Goal: Task Accomplishment & Management: Manage account settings

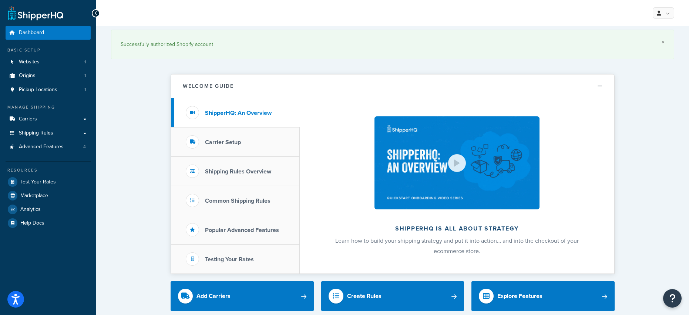
click at [663, 43] on link "×" at bounding box center [663, 42] width 3 height 6
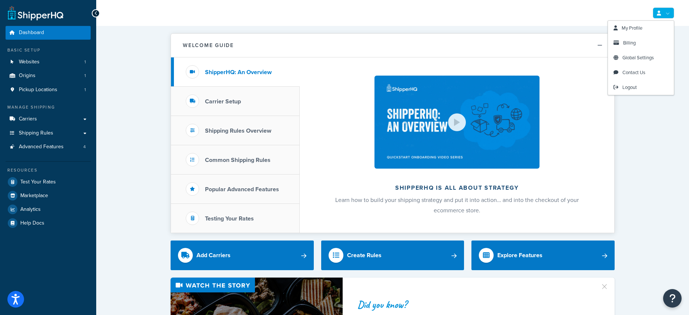
click at [668, 12] on link at bounding box center [663, 12] width 21 height 11
click at [632, 71] on span "Contact Us" at bounding box center [634, 72] width 23 height 7
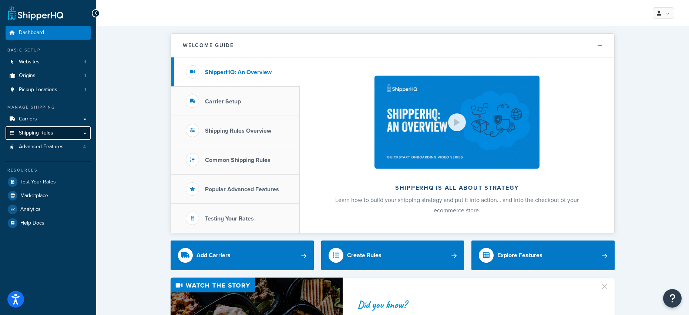
click at [71, 133] on link "Shipping Rules" at bounding box center [48, 133] width 85 height 14
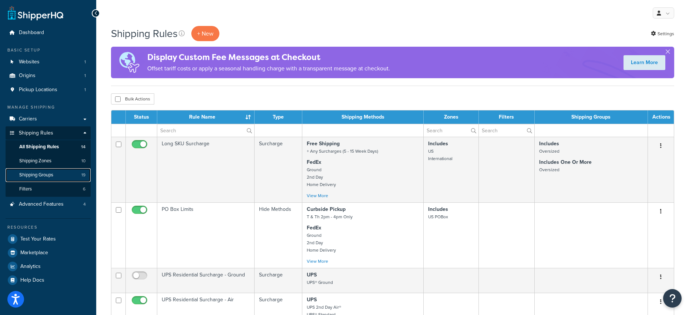
click at [37, 175] on span "Shipping Groups" at bounding box center [36, 175] width 34 height 6
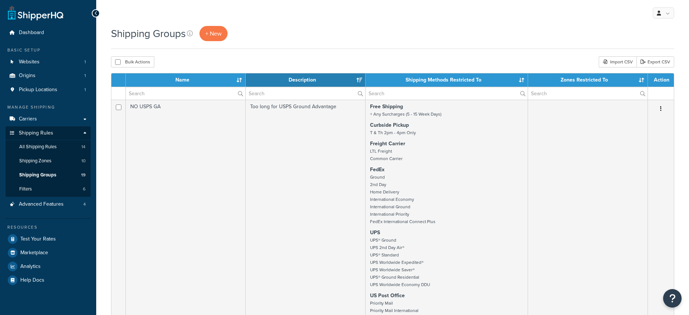
select select "15"
click at [34, 162] on span "Shipping Zones" at bounding box center [35, 161] width 32 height 6
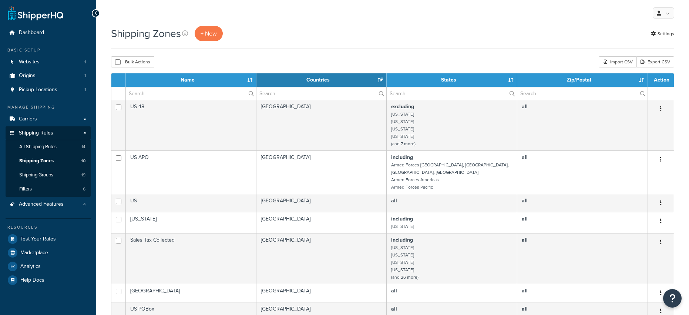
select select "15"
click at [36, 149] on span "All Shipping Rules" at bounding box center [37, 147] width 37 height 6
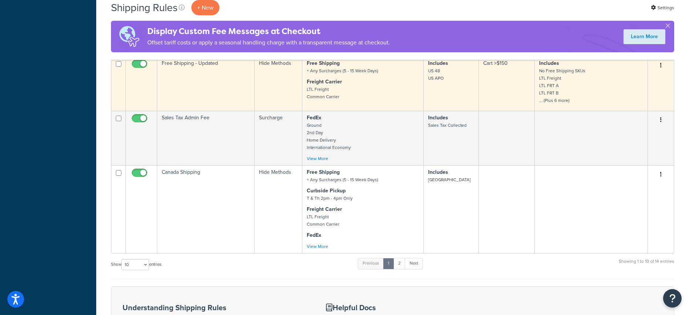
scroll to position [427, 0]
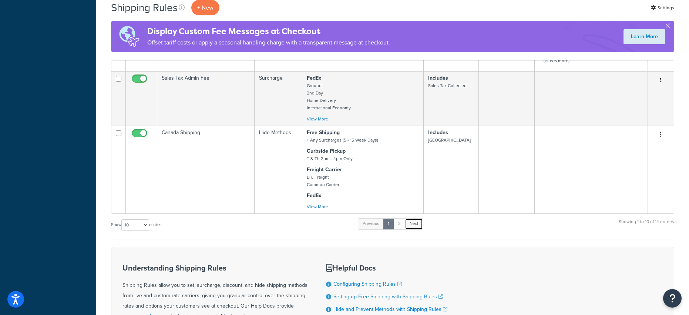
click at [416, 223] on link "Next" at bounding box center [414, 223] width 18 height 11
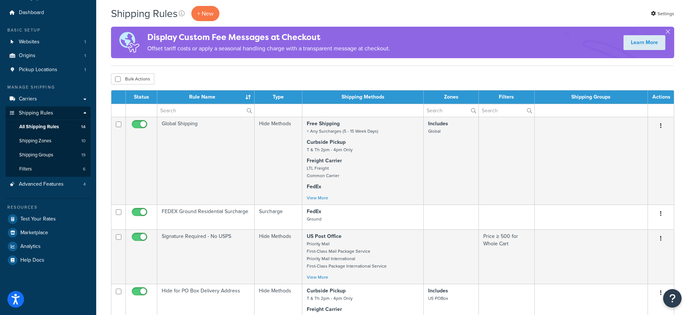
scroll to position [13, 0]
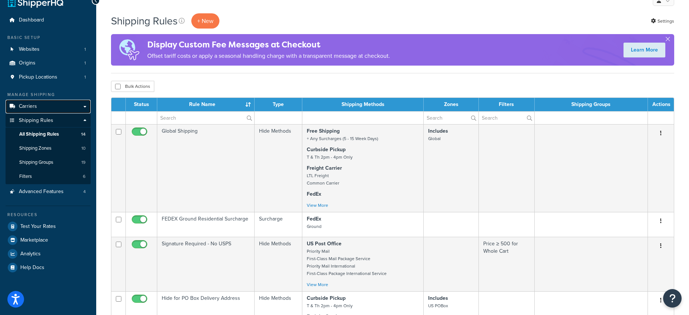
click at [87, 104] on link "Carriers" at bounding box center [48, 107] width 85 height 14
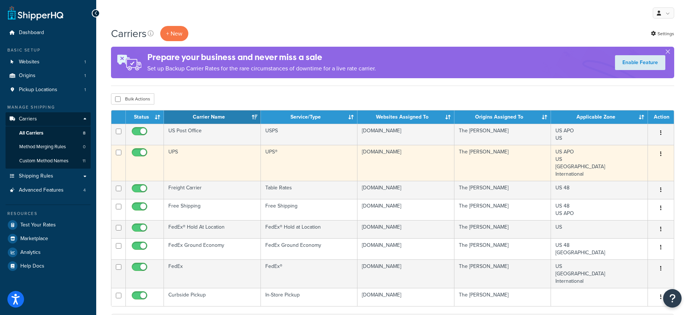
scroll to position [7, 0]
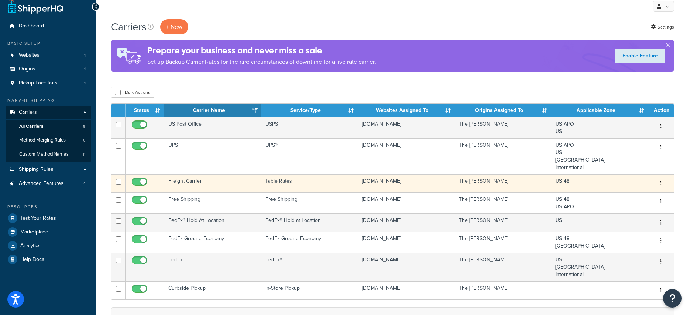
click at [663, 185] on button "button" at bounding box center [661, 183] width 10 height 12
click at [617, 197] on link "Edit" at bounding box center [631, 198] width 58 height 15
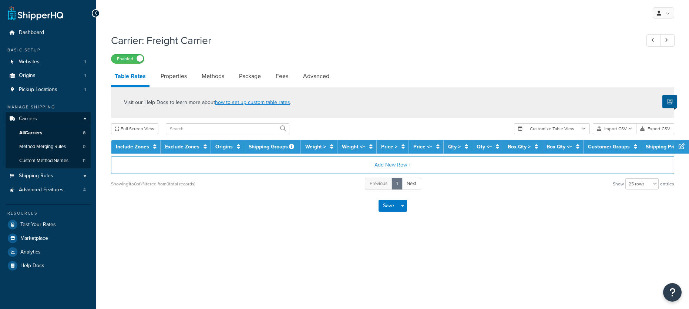
select select "25"
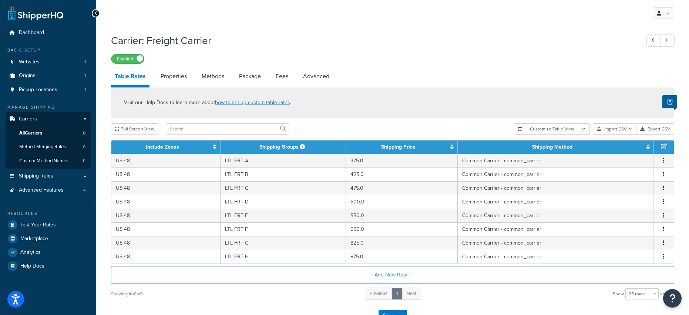
click at [665, 146] on icon at bounding box center [664, 146] width 6 height 6
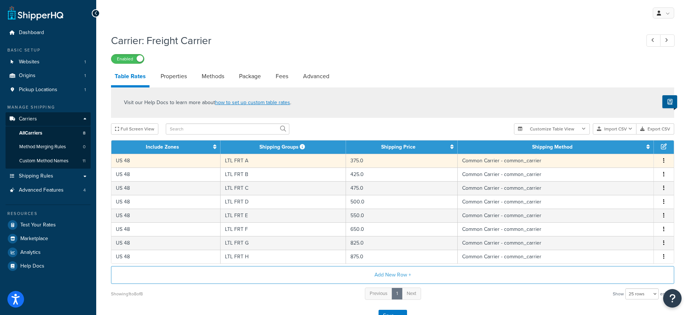
click at [663, 162] on icon "button" at bounding box center [663, 160] width 1 height 5
click at [621, 148] on div "Edit" at bounding box center [626, 146] width 53 height 15
select select "182054"
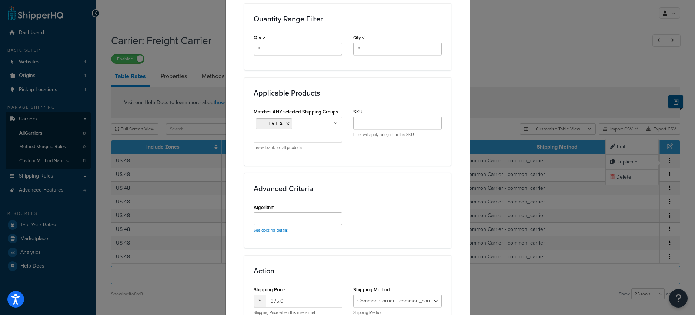
scroll to position [379, 0]
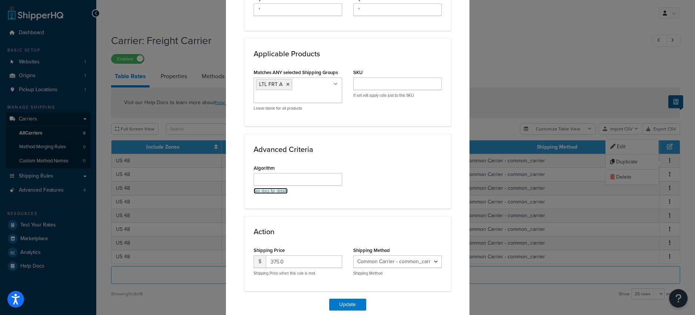
click at [259, 189] on link "See docs for details" at bounding box center [271, 191] width 34 height 6
click at [296, 176] on input "Algorithm" at bounding box center [298, 179] width 88 height 13
paste input "Highest"
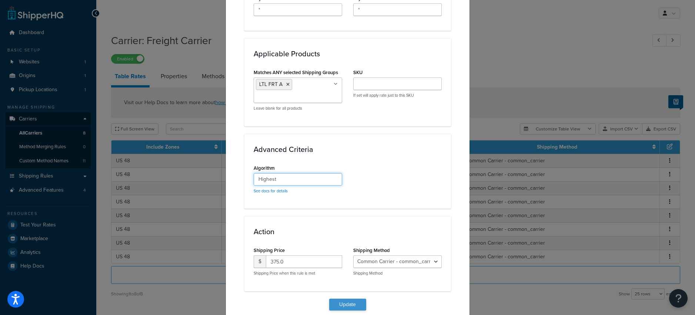
type input "Highest"
click at [341, 305] on button "Update" at bounding box center [347, 304] width 37 height 12
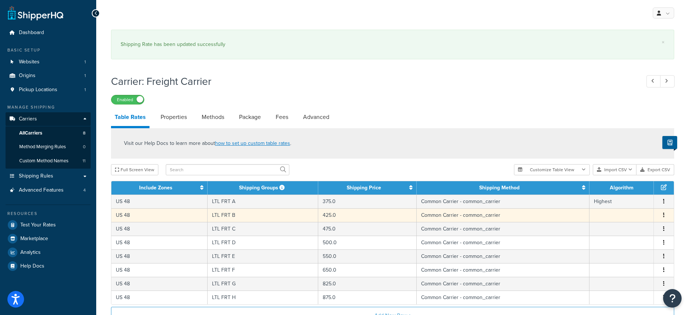
click at [663, 215] on icon "button" at bounding box center [663, 214] width 1 height 5
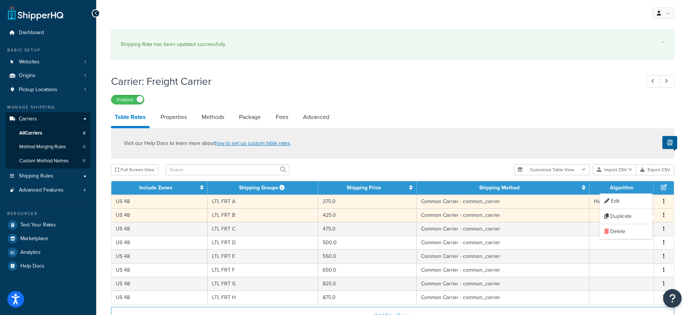
drag, startPoint x: 596, startPoint y: 199, endPoint x: 597, endPoint y: 202, distance: 3.9
click at [596, 199] on td "Highest" at bounding box center [622, 201] width 64 height 14
select select "182054"
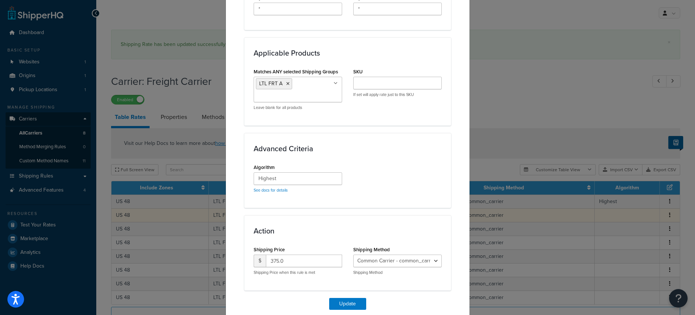
scroll to position [398, 0]
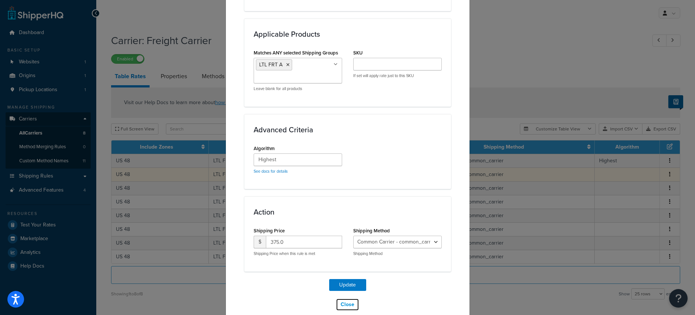
click at [345, 303] on button "Close" at bounding box center [347, 304] width 23 height 13
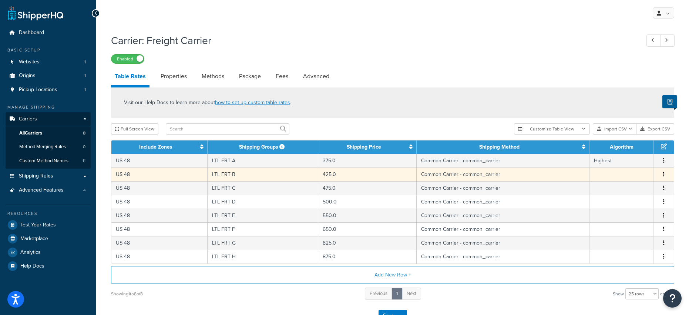
click at [663, 173] on icon "button" at bounding box center [663, 173] width 1 height 5
click at [619, 163] on div "Edit" at bounding box center [626, 160] width 53 height 15
select select "182054"
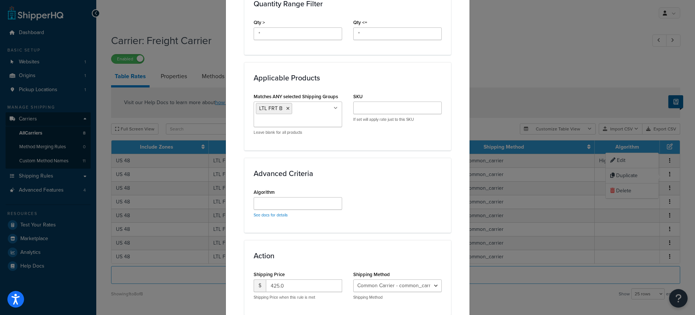
scroll to position [403, 0]
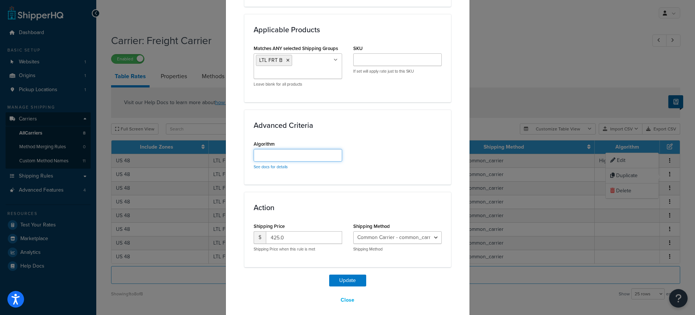
click at [296, 158] on input "Algorithm" at bounding box center [298, 155] width 88 height 13
paste input "Highest"
type input "Highest"
drag, startPoint x: 345, startPoint y: 279, endPoint x: 348, endPoint y: 278, distance: 3.7
click at [345, 279] on button "Update" at bounding box center [347, 280] width 37 height 12
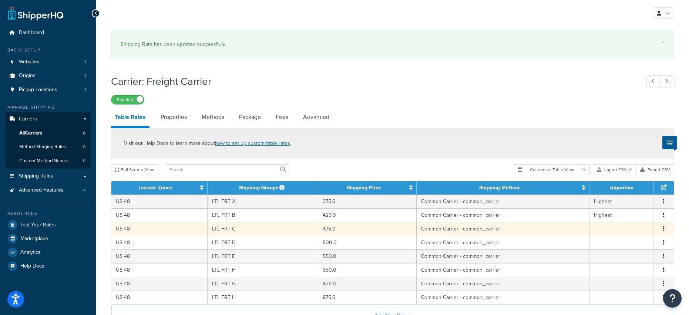
click at [664, 228] on icon "button" at bounding box center [663, 228] width 1 height 5
click at [617, 215] on div "Edit" at bounding box center [626, 214] width 53 height 15
select select "182054"
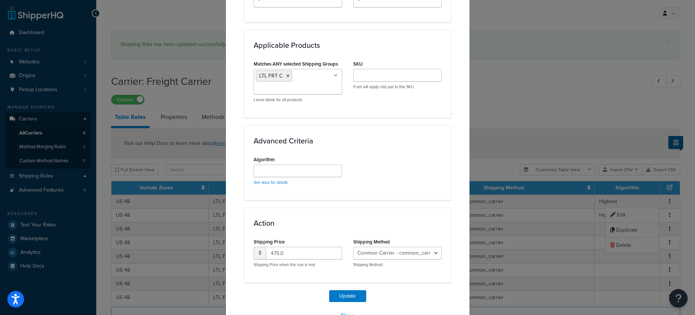
scroll to position [409, 0]
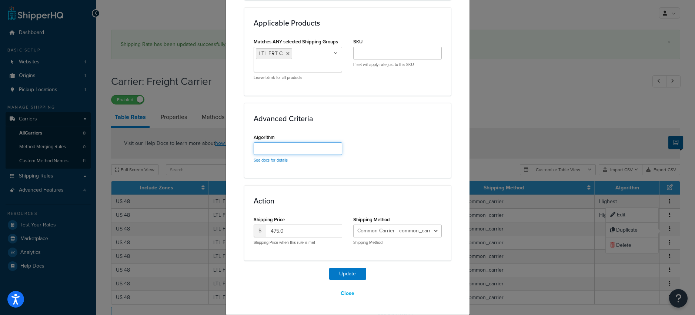
click at [288, 148] on input "Algorithm" at bounding box center [298, 148] width 88 height 13
paste input "Highest"
type input "Highest"
click at [339, 271] on button "Update" at bounding box center [347, 274] width 37 height 12
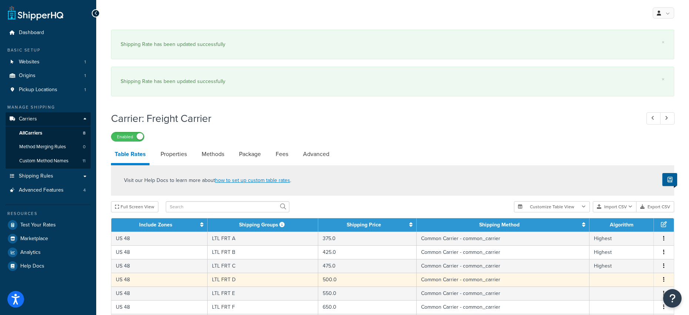
click at [663, 280] on button "button" at bounding box center [664, 279] width 6 height 8
click at [630, 266] on div "Edit" at bounding box center [626, 265] width 53 height 15
select select "182054"
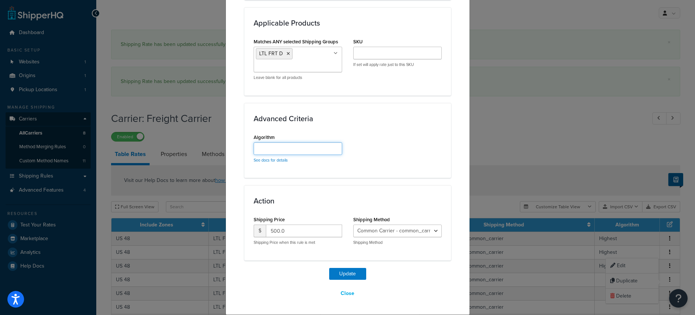
click at [291, 146] on input "Algorithm" at bounding box center [298, 148] width 88 height 13
paste input "Highest"
type input "Highest"
click at [345, 270] on button "Update" at bounding box center [347, 274] width 37 height 12
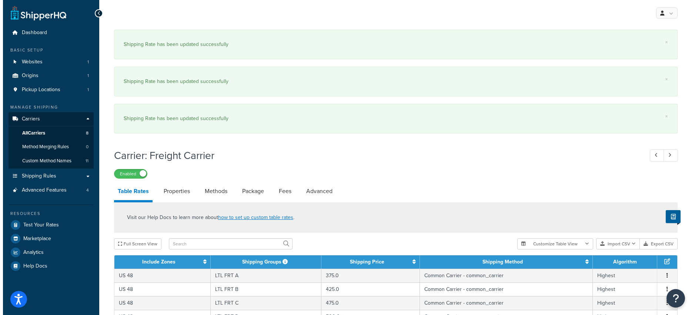
scroll to position [155, 0]
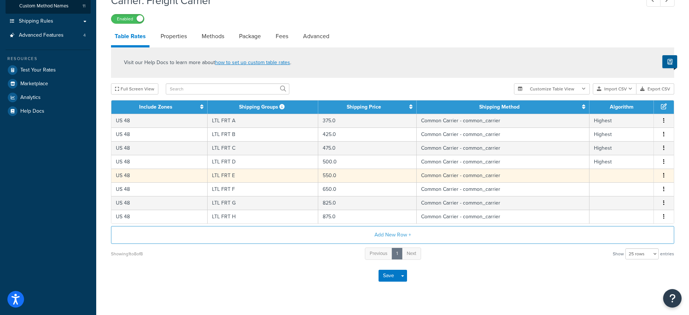
click at [663, 177] on icon "button" at bounding box center [663, 174] width 1 height 5
click at [616, 162] on div "Edit" at bounding box center [626, 161] width 53 height 15
select select "182054"
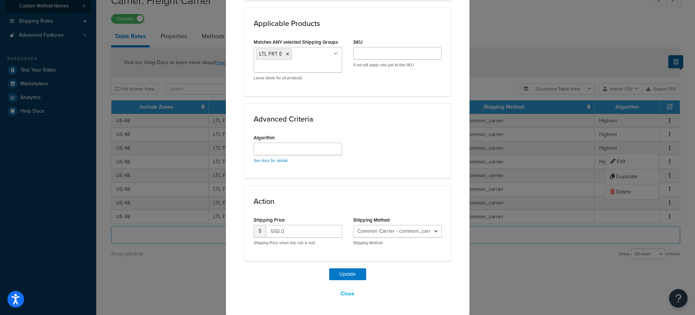
scroll to position [409, 0]
click at [273, 148] on input "Algorithm" at bounding box center [298, 148] width 88 height 13
paste input "Highest"
type input "Highest"
click at [341, 273] on button "Update" at bounding box center [347, 274] width 37 height 12
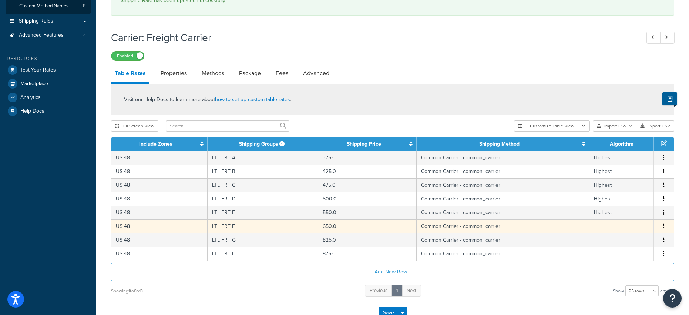
click at [667, 227] on button "button" at bounding box center [664, 226] width 6 height 8
click at [612, 208] on div "Edit" at bounding box center [626, 212] width 53 height 15
select select "182054"
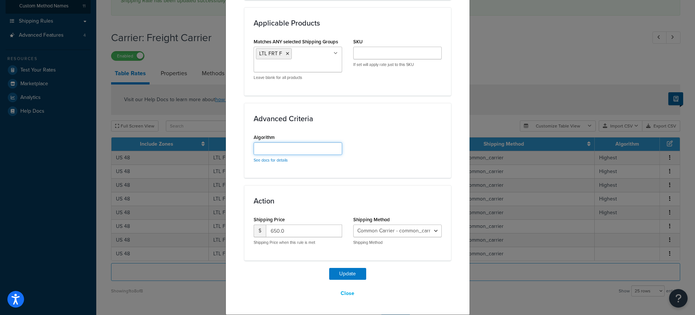
click at [292, 150] on input "Algorithm" at bounding box center [298, 148] width 88 height 13
paste input "Highest"
type input "Highest"
click at [345, 271] on button "Update" at bounding box center [347, 274] width 37 height 12
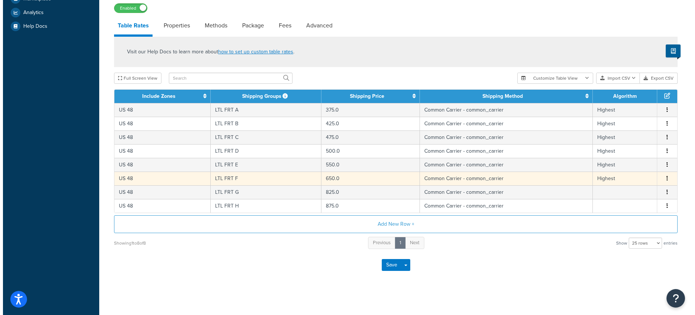
scroll to position [241, 0]
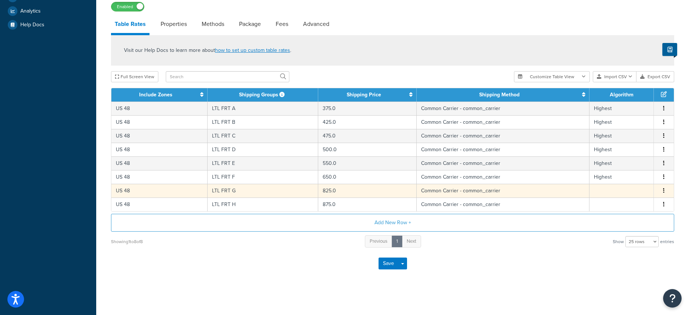
click at [663, 190] on icon "button" at bounding box center [663, 190] width 1 height 5
click at [615, 178] on div "Edit" at bounding box center [626, 176] width 53 height 15
select select "182054"
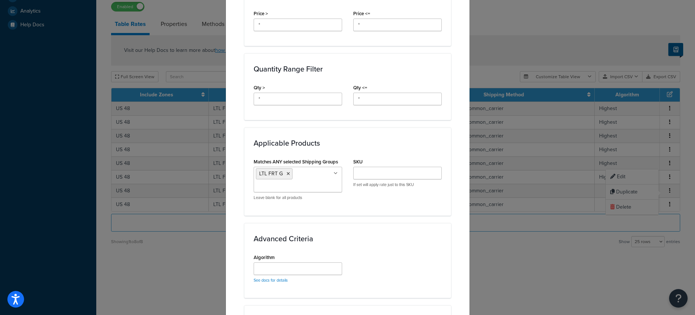
scroll to position [380, 0]
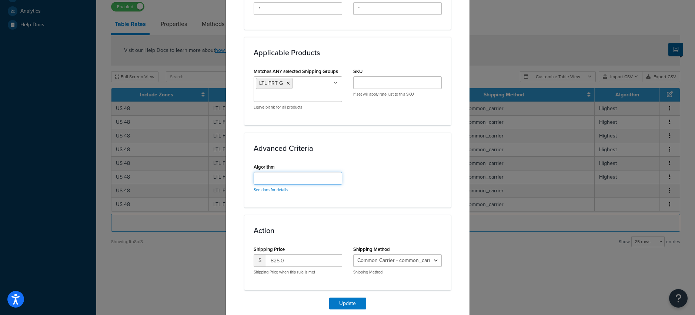
click at [274, 177] on input "Algorithm" at bounding box center [298, 178] width 88 height 13
paste input "Highest"
type input "Highest"
click at [346, 301] on button "Update" at bounding box center [347, 303] width 37 height 12
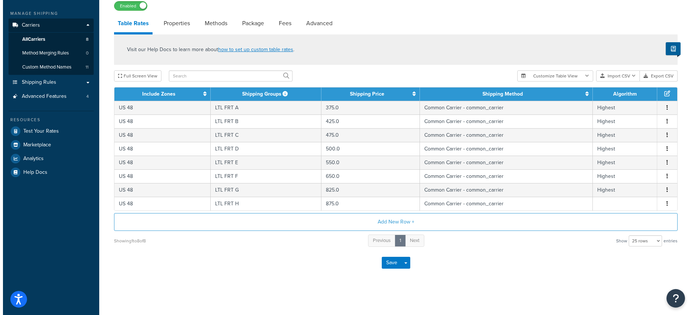
scroll to position [95, 0]
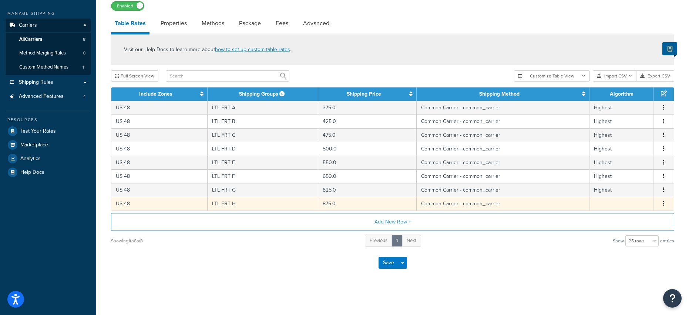
click at [661, 202] on span "Edit Duplicate Delete" at bounding box center [664, 204] width 11 height 8
click at [663, 202] on button "button" at bounding box center [664, 204] width 6 height 8
click at [621, 190] on div "Edit" at bounding box center [626, 188] width 53 height 15
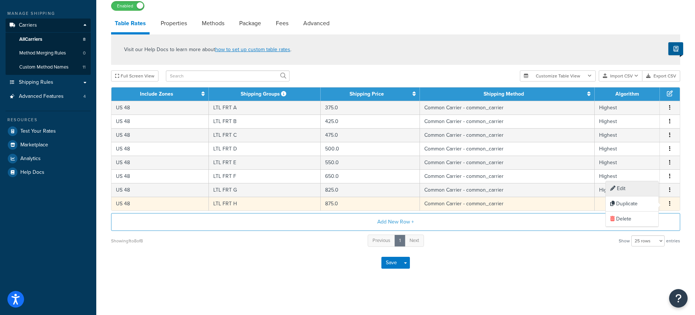
select select "182054"
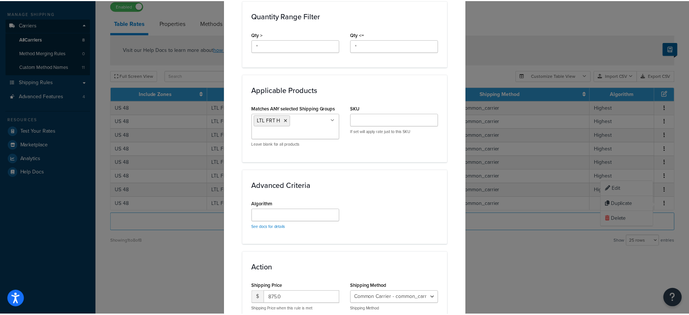
scroll to position [404, 0]
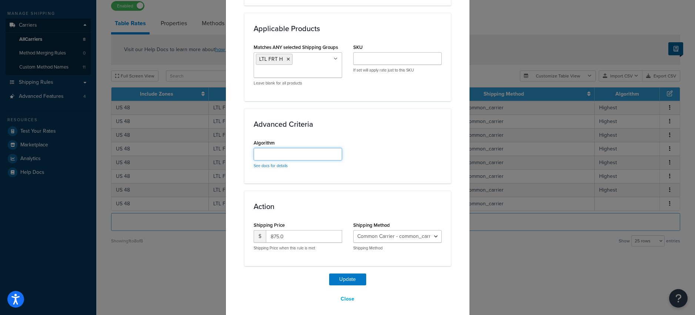
click at [277, 156] on input "Algorithm" at bounding box center [298, 154] width 88 height 13
paste input "Highest"
type input "Highest"
click at [348, 275] on button "Update" at bounding box center [347, 279] width 37 height 12
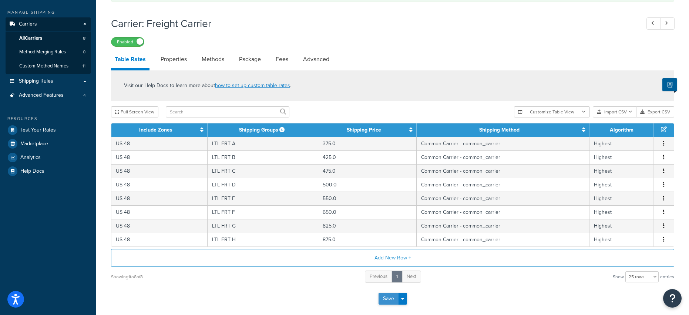
click at [388, 297] on button "Save" at bounding box center [389, 298] width 20 height 12
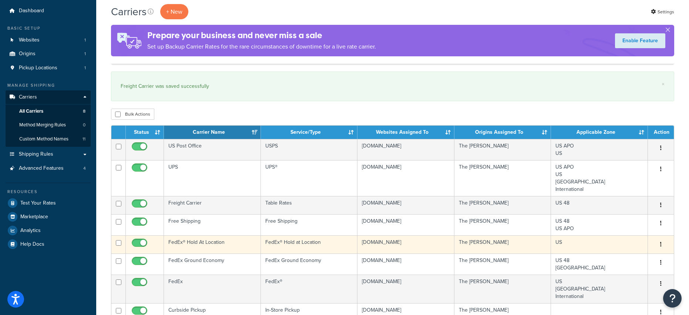
scroll to position [38, 0]
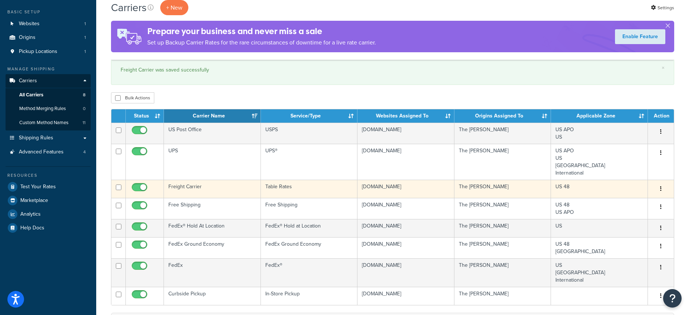
click at [661, 187] on icon "button" at bounding box center [660, 188] width 1 height 5
click at [626, 202] on link "Edit" at bounding box center [631, 203] width 58 height 15
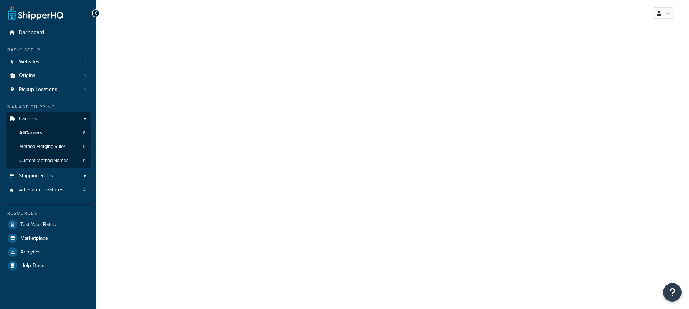
select select "25"
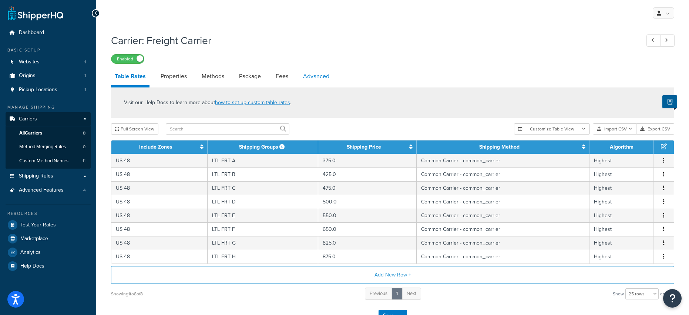
click at [308, 76] on link "Advanced" at bounding box center [316, 76] width 34 height 18
select select "false"
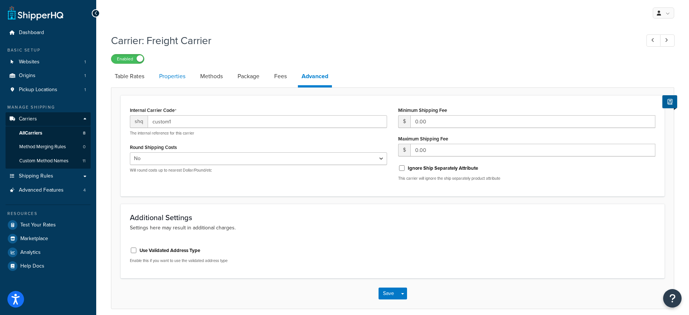
click at [170, 75] on link "Properties" at bounding box center [172, 76] width 34 height 18
select select "HIGHEST"
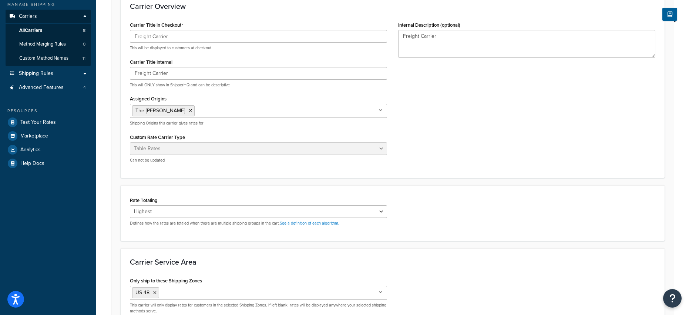
scroll to position [145, 0]
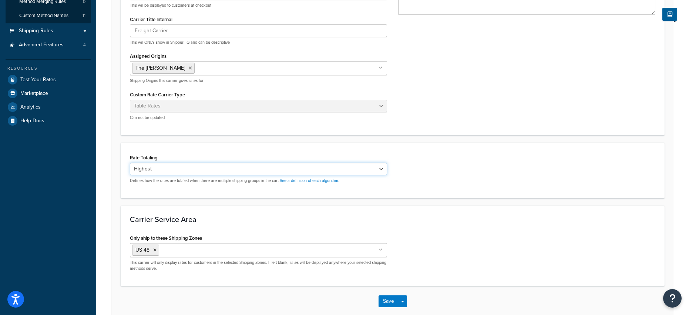
click at [174, 169] on select "Cumulative Highest Per Item Per SKU" at bounding box center [258, 169] width 257 height 13
click at [130, 163] on select "Cumulative Highest Per Item Per SKU" at bounding box center [258, 169] width 257 height 13
click at [174, 169] on select "Cumulative Highest Per Item Per SKU" at bounding box center [258, 169] width 257 height 13
click at [130, 163] on select "Cumulative Highest Per Item Per SKU" at bounding box center [258, 169] width 257 height 13
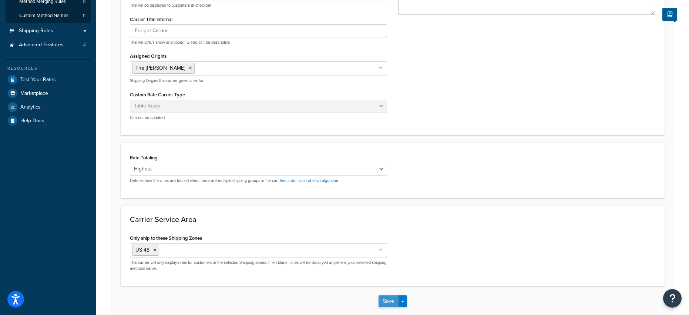
click at [389, 301] on button "Save" at bounding box center [389, 301] width 20 height 12
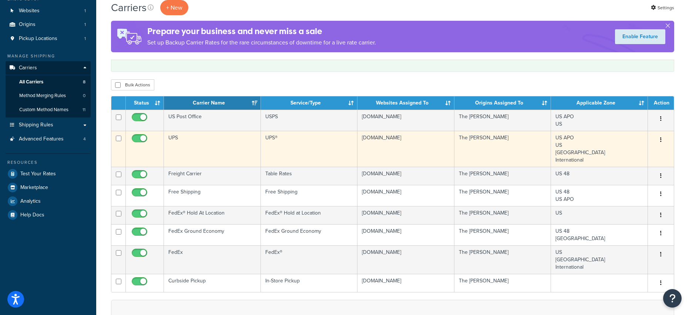
scroll to position [91, 0]
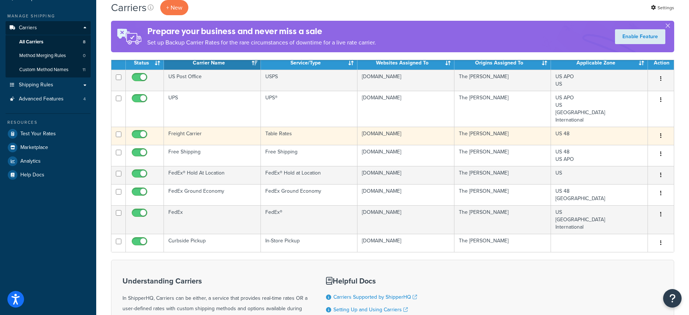
click at [661, 134] on button "button" at bounding box center [661, 136] width 10 height 12
click at [619, 150] on link "Edit" at bounding box center [631, 150] width 58 height 15
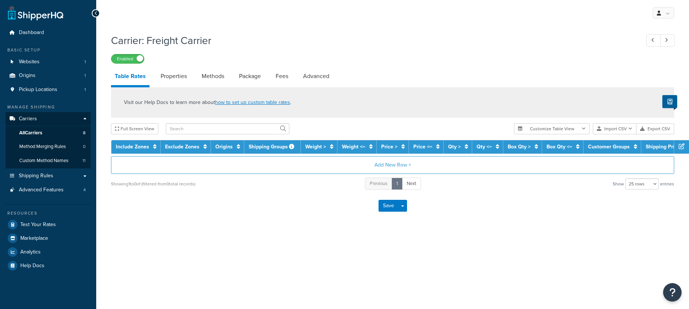
select select "25"
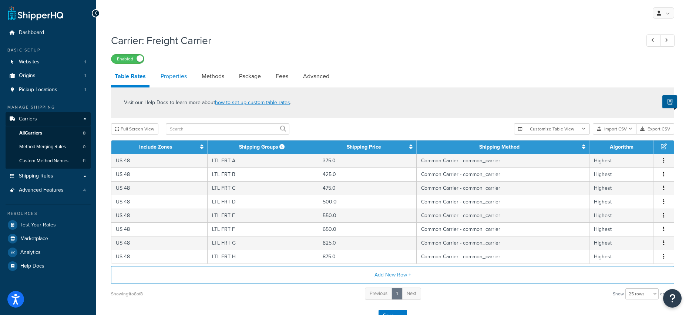
click at [172, 79] on link "Properties" at bounding box center [174, 76] width 34 height 18
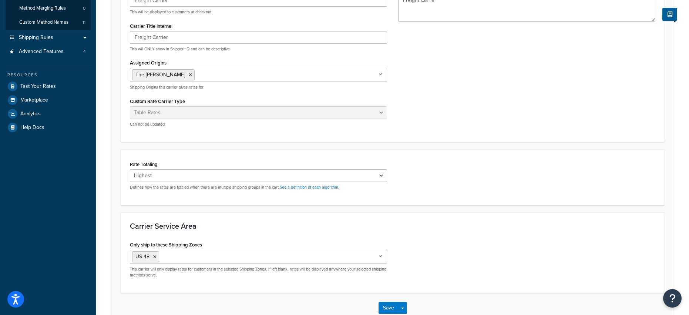
scroll to position [185, 0]
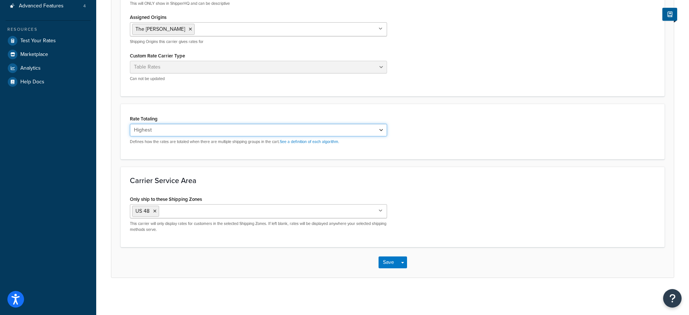
click at [195, 133] on select "Cumulative Highest Per Item Per SKU" at bounding box center [258, 130] width 257 height 13
select select "CUMULATIVE"
click at [130, 124] on select "Cumulative Highest Per Item Per SKU" at bounding box center [258, 130] width 257 height 13
click at [387, 260] on button "Save" at bounding box center [389, 262] width 20 height 12
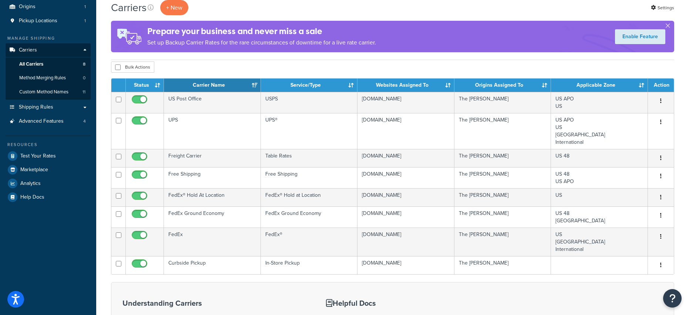
scroll to position [71, 0]
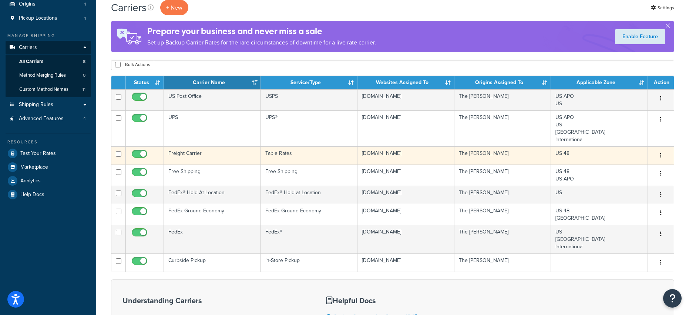
click at [659, 154] on button "button" at bounding box center [661, 156] width 10 height 12
click at [617, 169] on link "Edit" at bounding box center [631, 170] width 58 height 15
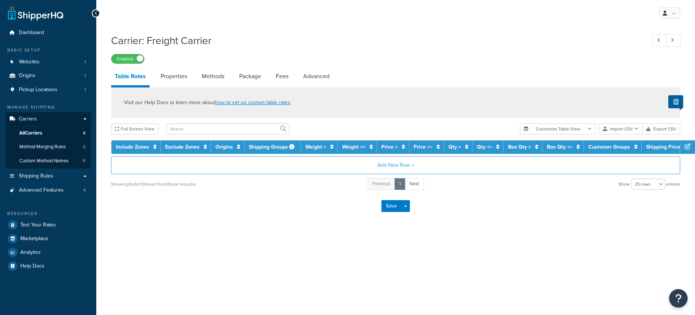
select select "25"
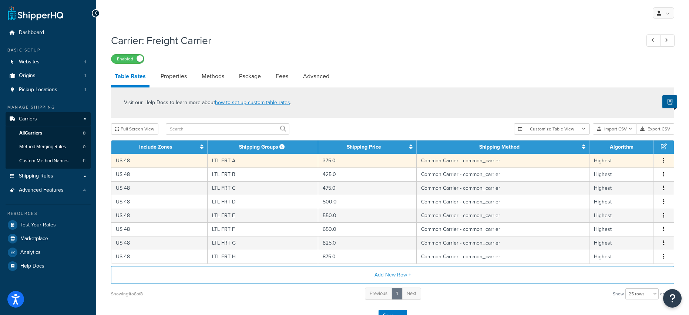
click at [665, 161] on button "button" at bounding box center [664, 161] width 6 height 8
click at [619, 149] on div "Edit" at bounding box center [626, 146] width 53 height 15
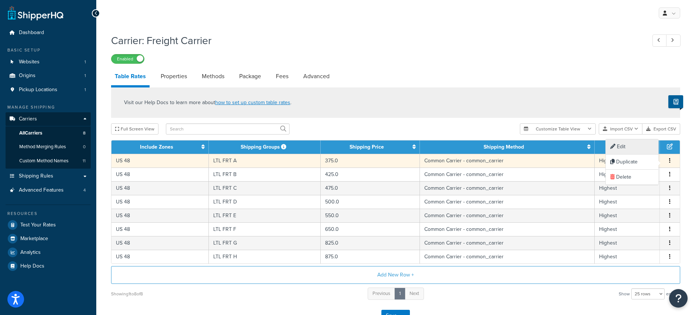
select select "182054"
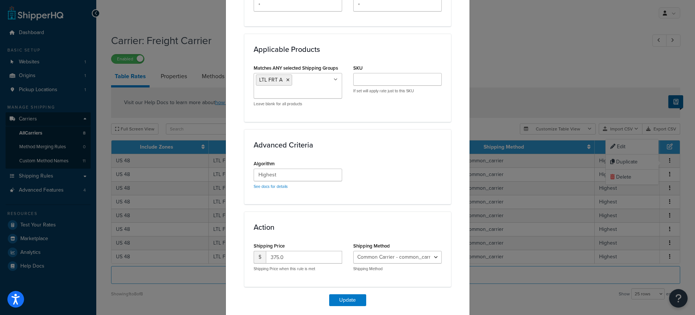
scroll to position [385, 0]
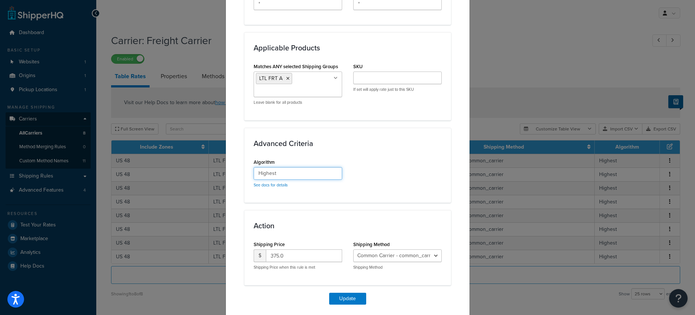
click at [284, 172] on input "Highest" at bounding box center [298, 173] width 88 height 13
click at [341, 297] on button "Update" at bounding box center [347, 298] width 37 height 12
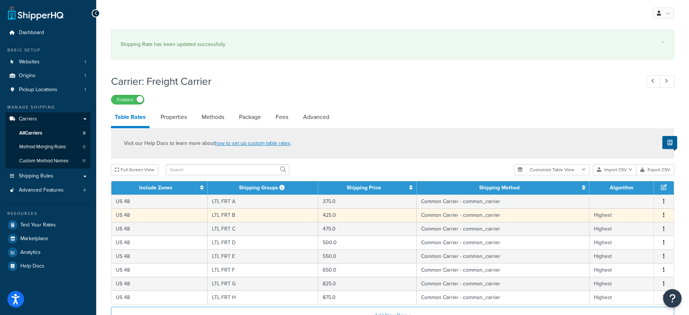
click at [665, 215] on button "button" at bounding box center [664, 215] width 6 height 8
click at [626, 201] on div "Edit" at bounding box center [626, 201] width 53 height 15
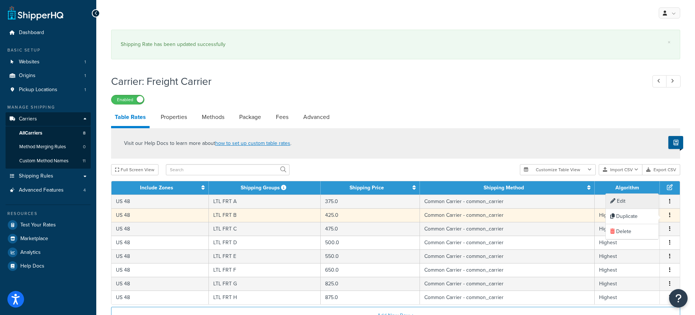
select select "182054"
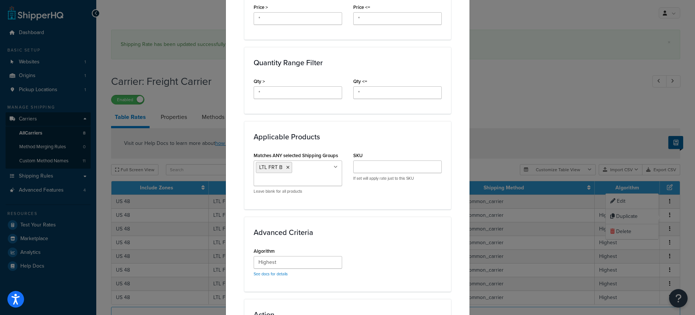
scroll to position [307, 0]
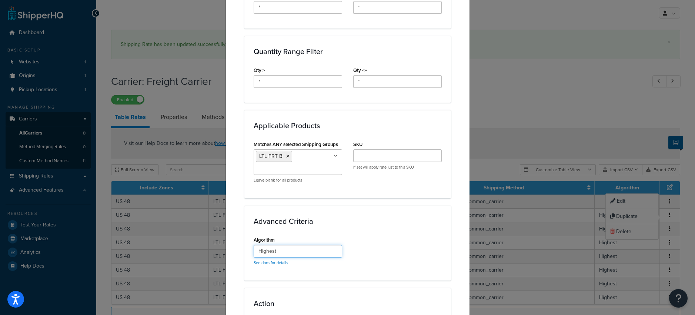
click at [282, 252] on input "Highest" at bounding box center [298, 251] width 88 height 13
click at [392, 232] on div "Advanced Criteria Algorithm See docs for details" at bounding box center [347, 242] width 207 height 75
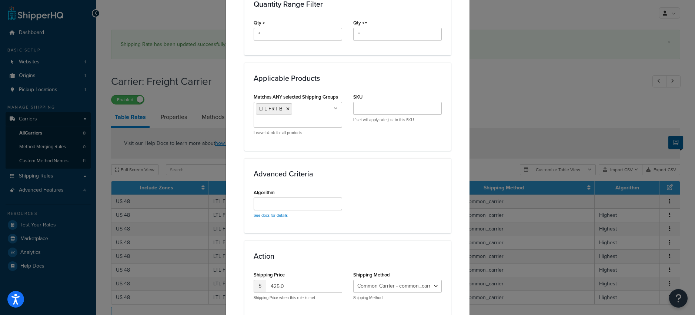
scroll to position [409, 0]
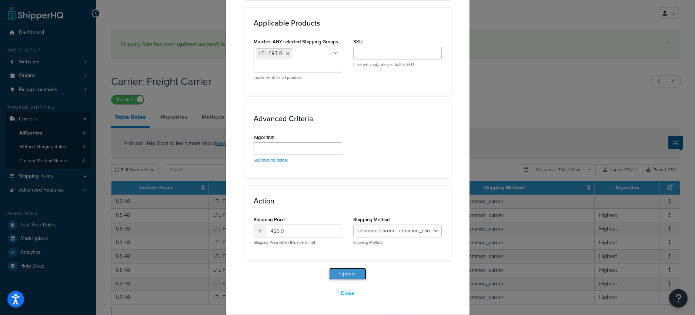
click at [347, 275] on button "Update" at bounding box center [347, 274] width 37 height 12
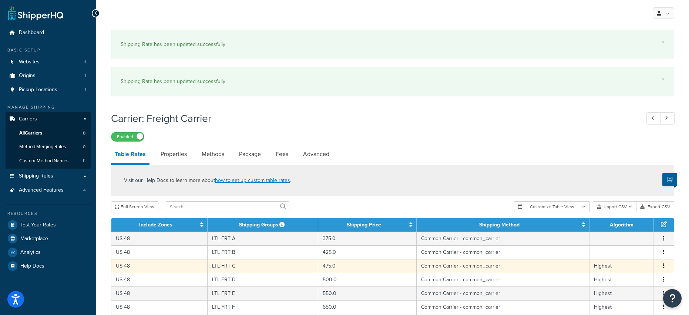
click at [665, 267] on button "button" at bounding box center [664, 266] width 6 height 8
click at [620, 254] on div "Edit" at bounding box center [626, 251] width 53 height 15
select select "182054"
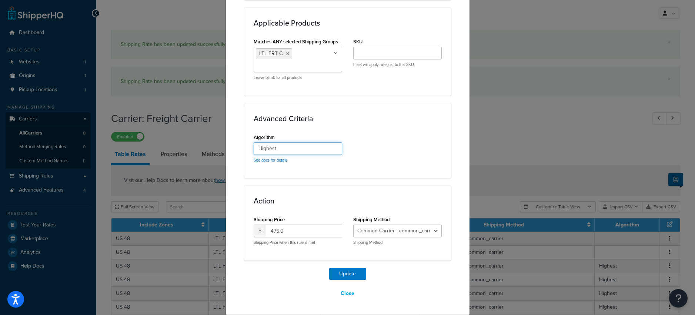
click at [279, 150] on input "Highest" at bounding box center [298, 148] width 88 height 13
click at [336, 272] on button "Update" at bounding box center [347, 274] width 37 height 12
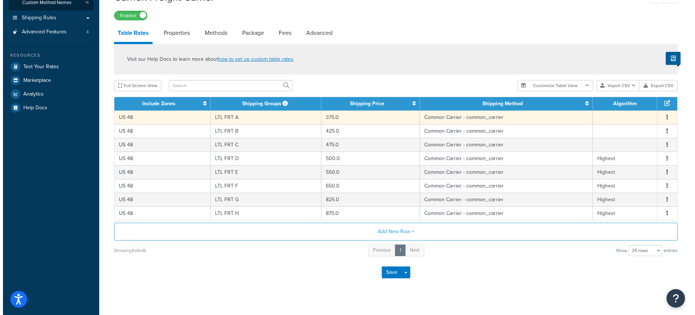
scroll to position [158, 0]
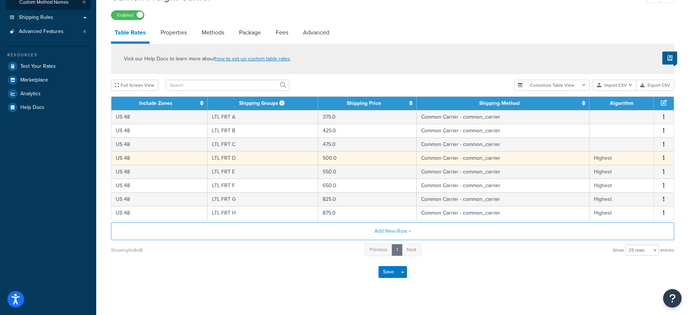
click at [663, 158] on button "button" at bounding box center [664, 158] width 6 height 8
click at [615, 144] on div "Edit" at bounding box center [626, 144] width 53 height 15
select select "182054"
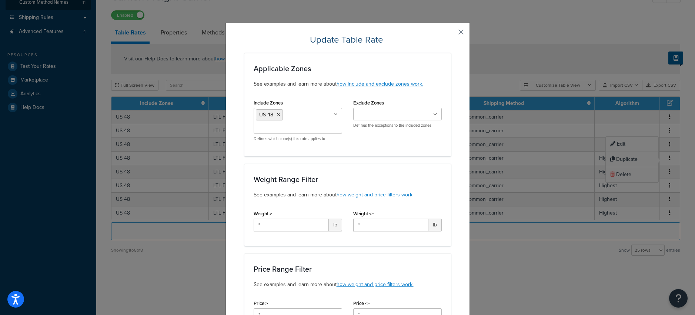
scroll to position [409, 0]
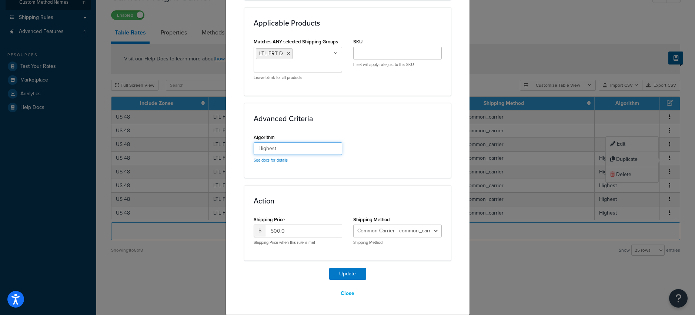
click at [282, 147] on input "Highest" at bounding box center [298, 148] width 88 height 13
click at [342, 272] on button "Update" at bounding box center [347, 274] width 37 height 12
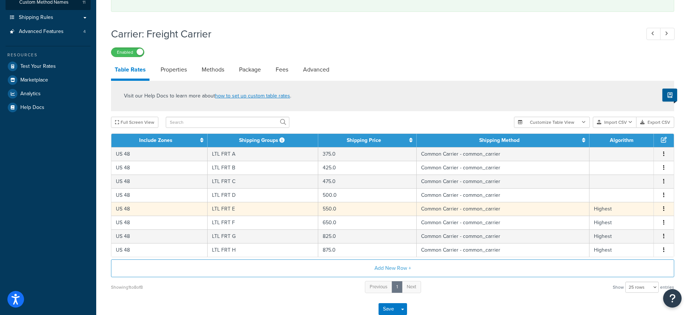
click at [665, 204] on td "Edit Duplicate Delete" at bounding box center [664, 209] width 20 height 14
click at [665, 211] on button "button" at bounding box center [664, 209] width 6 height 8
click at [619, 195] on div "Edit" at bounding box center [626, 194] width 53 height 15
select select "182054"
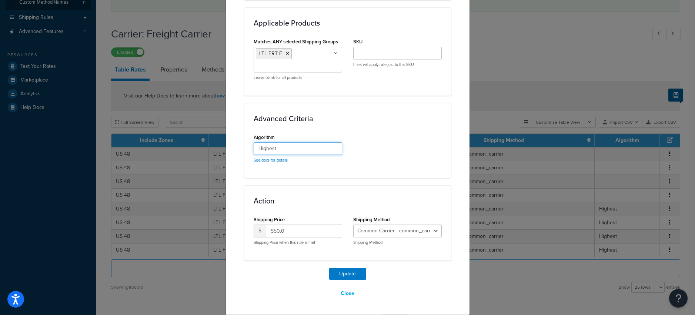
click at [278, 149] on input "Highest" at bounding box center [298, 148] width 88 height 13
click at [344, 274] on button "Update" at bounding box center [347, 274] width 37 height 12
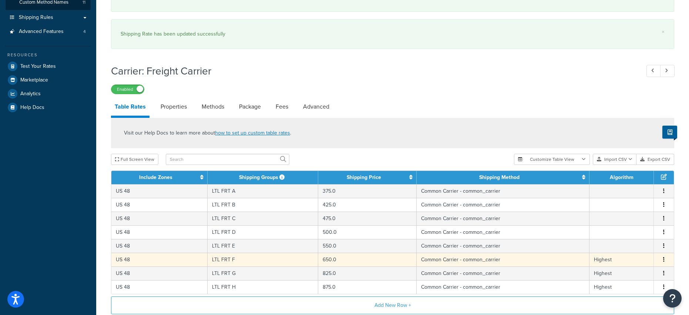
click at [662, 259] on button "button" at bounding box center [664, 259] width 6 height 8
click at [627, 246] on div "Edit" at bounding box center [626, 245] width 53 height 15
select select "182054"
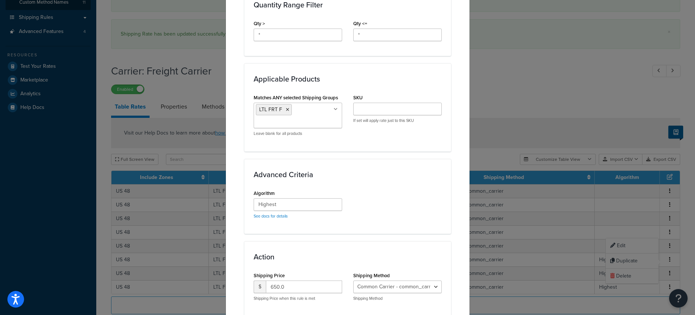
scroll to position [355, 0]
click at [316, 204] on input "Highest" at bounding box center [298, 203] width 88 height 13
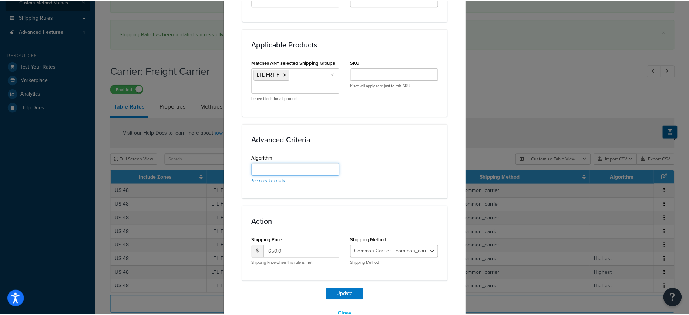
scroll to position [409, 0]
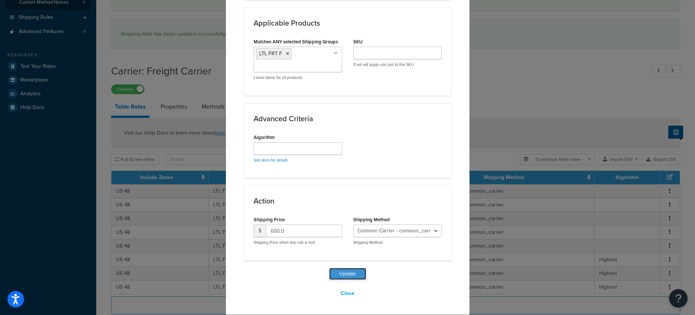
click at [340, 273] on button "Update" at bounding box center [347, 274] width 37 height 12
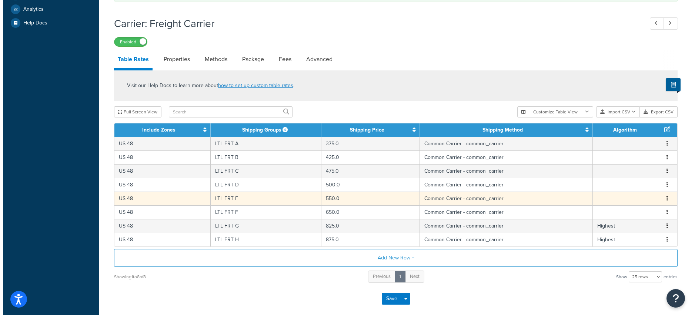
scroll to position [280, 0]
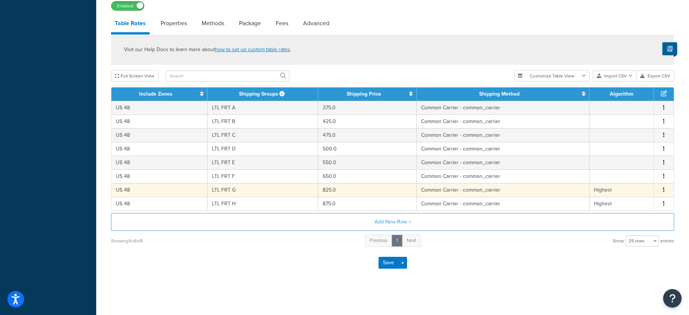
click at [666, 191] on button "button" at bounding box center [664, 190] width 6 height 8
click at [615, 172] on div "Edit" at bounding box center [626, 174] width 53 height 15
select select "182054"
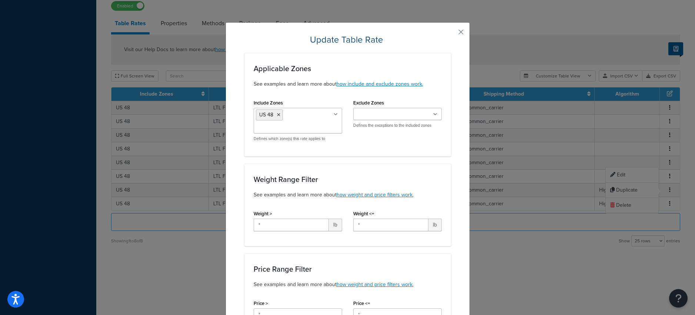
scroll to position [362, 0]
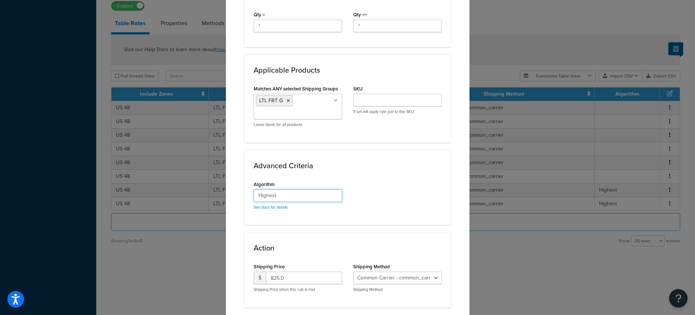
drag, startPoint x: 217, startPoint y: 195, endPoint x: 208, endPoint y: 195, distance: 8.9
click at [208, 195] on div "Update Table Rate Applicable Zones See examples and learn more about how includ…" at bounding box center [347, 157] width 695 height 315
click at [367, 218] on div "Advanced Criteria Algorithm See docs for details" at bounding box center [347, 187] width 207 height 75
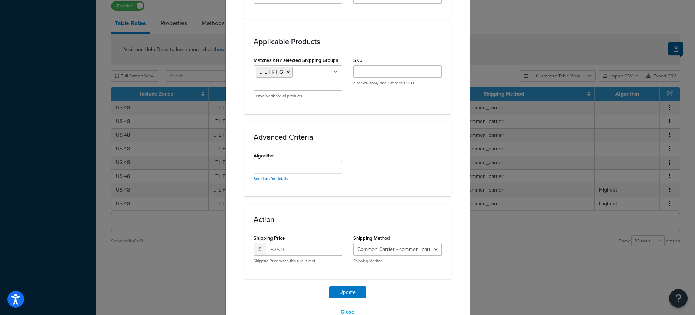
scroll to position [409, 0]
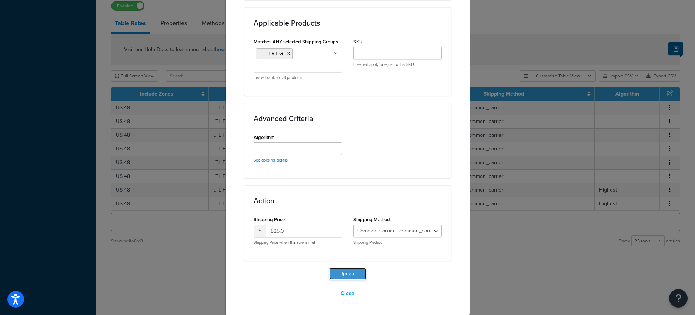
click at [340, 274] on button "Update" at bounding box center [347, 274] width 37 height 12
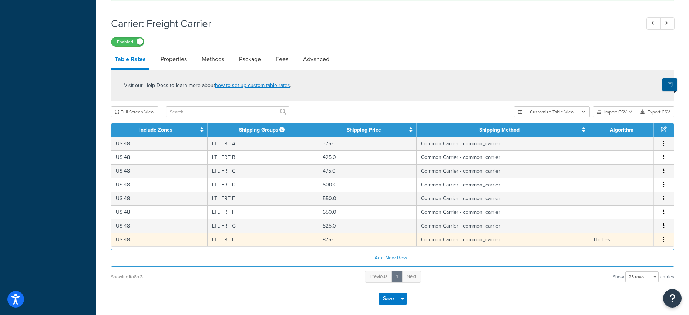
drag, startPoint x: 662, startPoint y: 232, endPoint x: 667, endPoint y: 242, distance: 11.1
click at [662, 232] on td "Edit Duplicate Delete" at bounding box center [664, 226] width 20 height 14
click at [665, 241] on button "button" at bounding box center [664, 239] width 6 height 8
click at [620, 221] on div "Edit" at bounding box center [626, 225] width 53 height 15
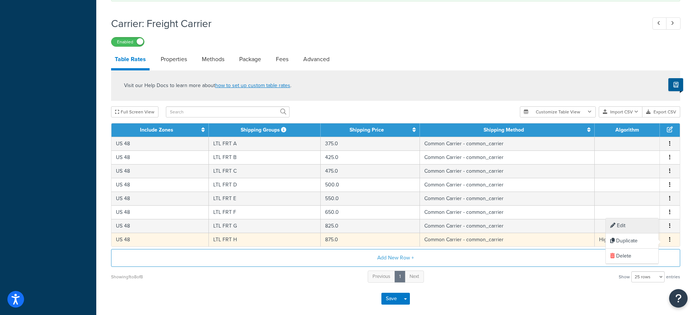
select select "182054"
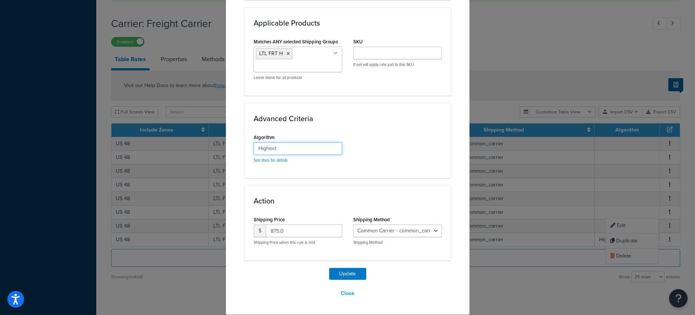
click at [286, 147] on input "Highest" at bounding box center [298, 148] width 88 height 13
click at [343, 272] on button "Update" at bounding box center [347, 274] width 37 height 12
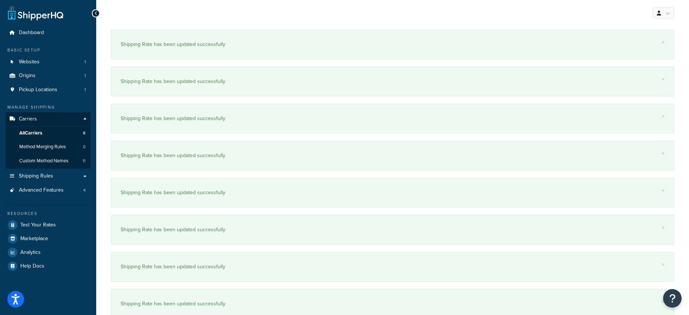
scroll to position [354, 0]
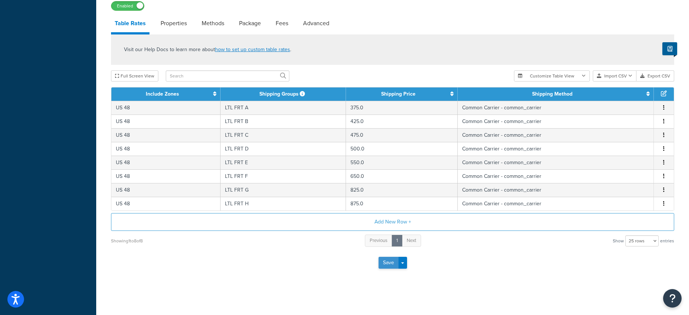
click at [388, 264] on button "Save" at bounding box center [389, 263] width 20 height 12
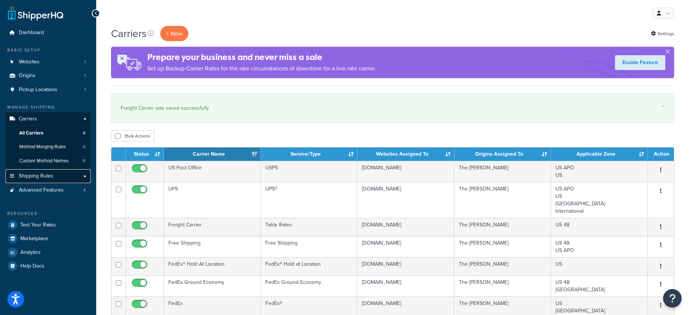
click at [30, 177] on span "Shipping Rules" at bounding box center [36, 176] width 34 height 6
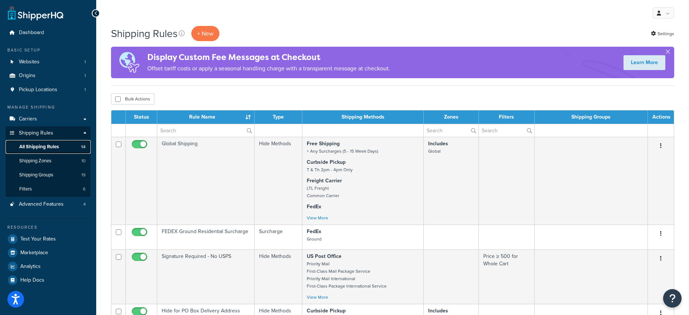
click at [40, 145] on span "All Shipping Rules" at bounding box center [39, 147] width 40 height 6
click at [669, 52] on button "button" at bounding box center [668, 53] width 2 height 2
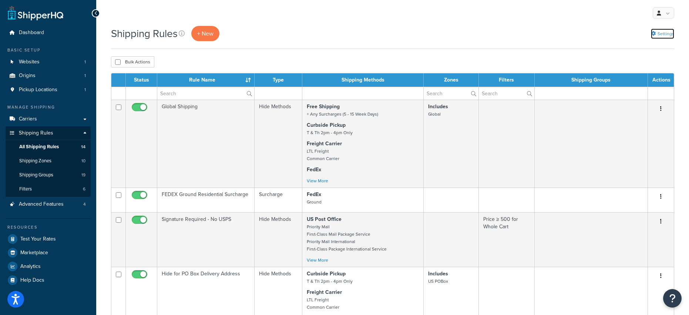
click at [660, 33] on link "Settings" at bounding box center [662, 34] width 23 height 10
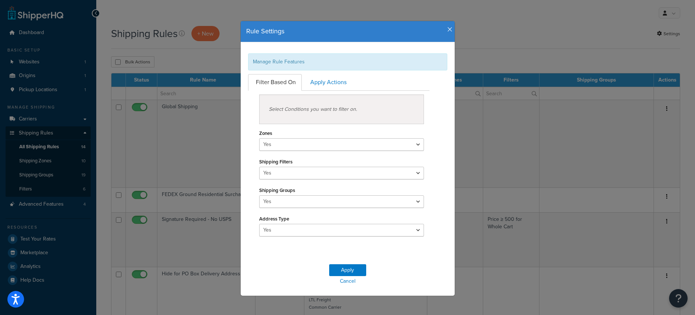
scroll to position [5, 0]
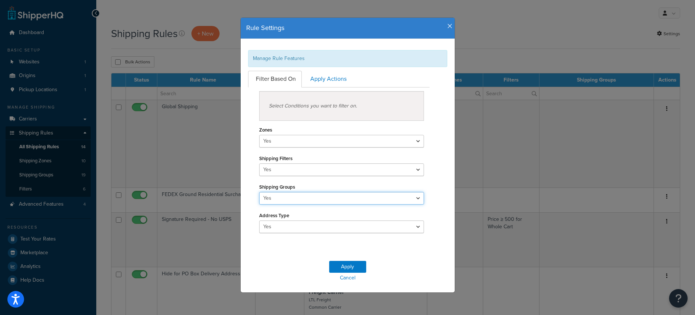
click at [308, 197] on select "Yes No" at bounding box center [341, 198] width 165 height 13
click at [259, 192] on select "Yes No" at bounding box center [341, 198] width 165 height 13
click at [317, 80] on link "Apply Actions" at bounding box center [327, 79] width 50 height 17
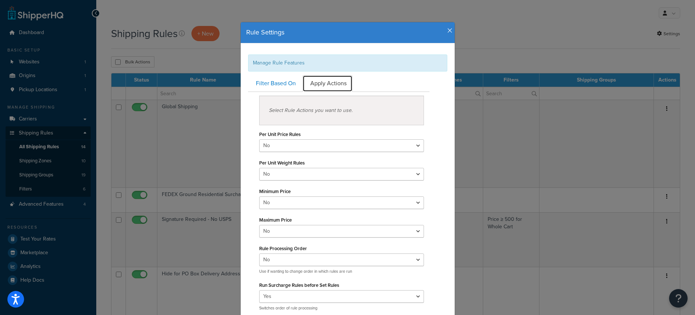
scroll to position [0, 0]
click at [276, 84] on link "Filter Based On" at bounding box center [275, 84] width 54 height 17
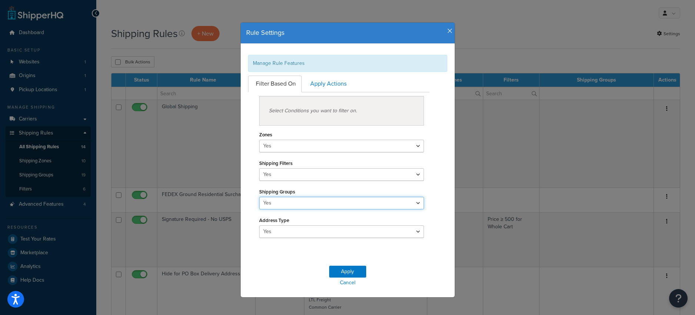
click at [297, 201] on select "Yes No" at bounding box center [341, 203] width 165 height 13
click at [259, 197] on select "Yes No" at bounding box center [341, 203] width 165 height 13
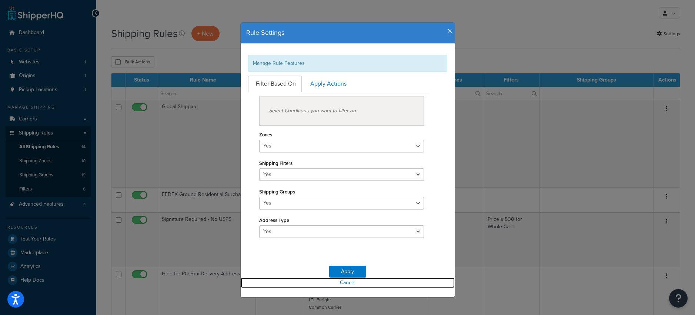
click at [340, 281] on link "Cancel" at bounding box center [348, 282] width 214 height 10
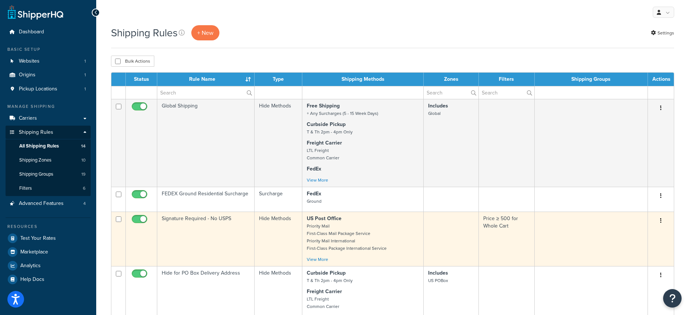
scroll to position [242, 0]
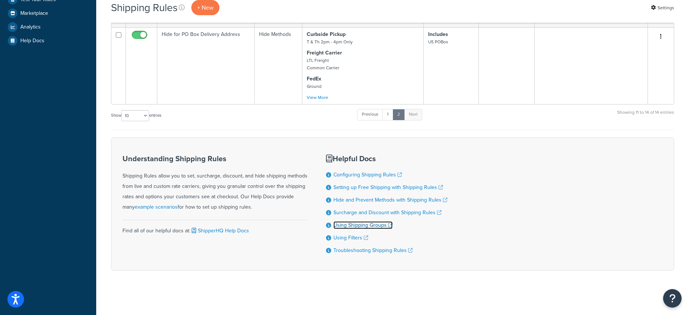
click at [377, 224] on link "Using Shipping Groups" at bounding box center [363, 225] width 59 height 8
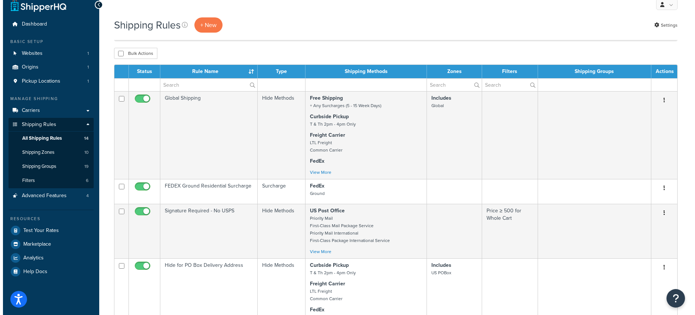
scroll to position [0, 0]
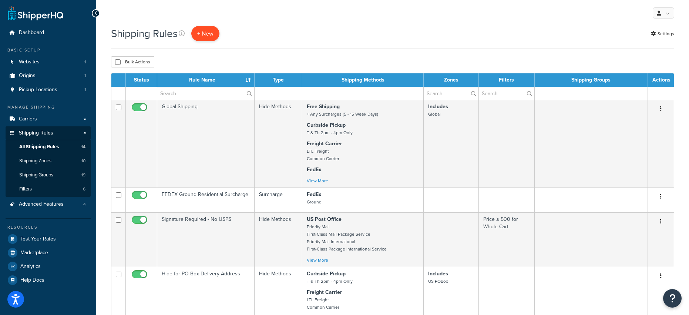
click at [213, 32] on p "+ New" at bounding box center [205, 33] width 28 height 15
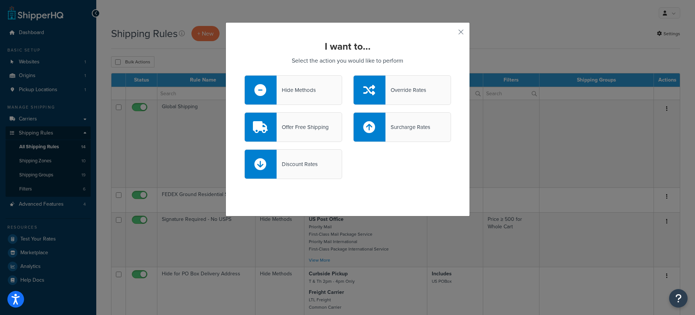
click at [400, 90] on div "Override Rates" at bounding box center [405, 90] width 41 height 10
click at [0, 0] on input "Override Rates" at bounding box center [0, 0] width 0 height 0
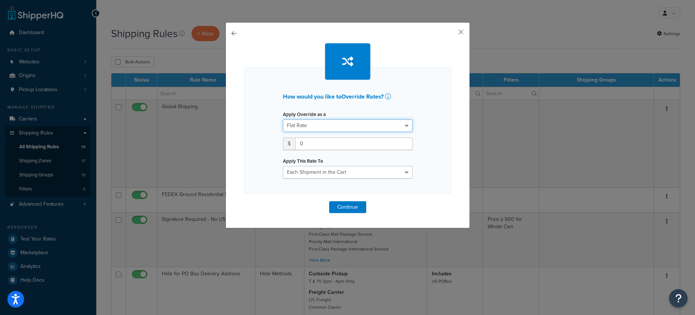
click at [328, 126] on select "Flat Rate Percentage Flat Rate & Percentage" at bounding box center [348, 125] width 130 height 13
click at [283, 119] on select "Flat Rate Percentage Flat Rate & Percentage" at bounding box center [348, 125] width 130 height 13
click at [370, 173] on select "Each Shipment in the Cart Each Shipping Group in the Cart Each Item within a Sh…" at bounding box center [348, 172] width 130 height 13
click at [386, 96] on icon at bounding box center [388, 96] width 6 height 6
